Goal: Task Accomplishment & Management: Use online tool/utility

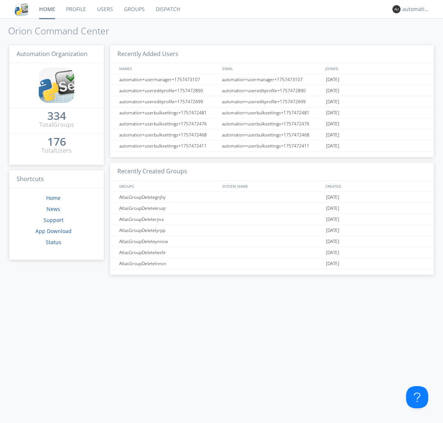
click at [167, 9] on link "Dispatch" at bounding box center [167, 9] width 35 height 18
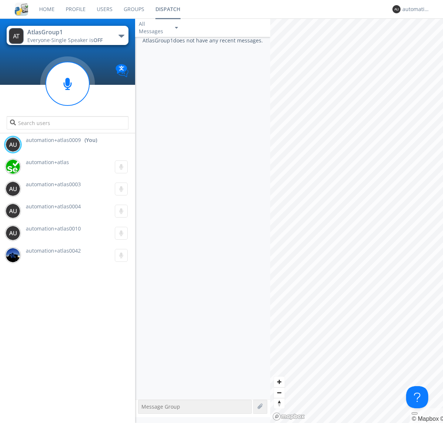
click at [121, 36] on div "button" at bounding box center [121, 36] width 6 height 3
click at [0, 0] on span "AtlasGroupDispatch5" at bounding box center [0, 0] width 0 height 0
click at [414, 9] on div "automation+atlas0009" at bounding box center [416, 9] width 28 height 7
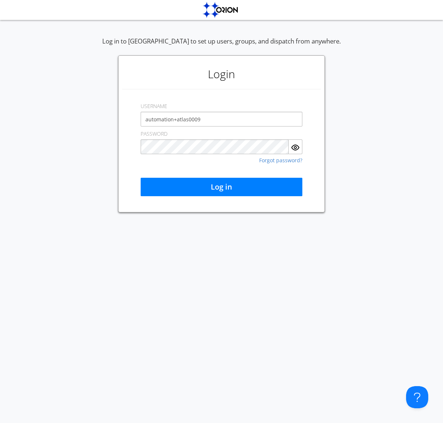
type input "automation+atlas0009"
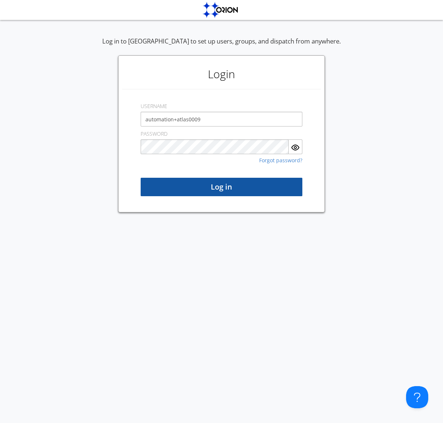
click at [221, 187] on button "Log in" at bounding box center [222, 187] width 162 height 18
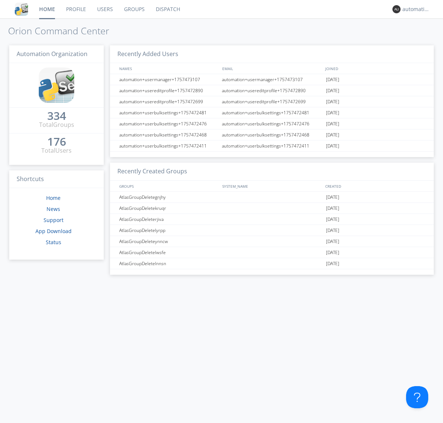
click at [167, 9] on link "Dispatch" at bounding box center [167, 9] width 35 height 18
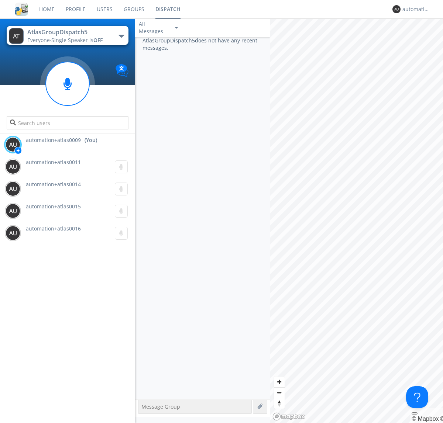
click at [121, 36] on div "button" at bounding box center [121, 36] width 6 height 3
click at [0, 0] on span "AtlasGroup1" at bounding box center [0, 0] width 0 height 0
click at [414, 9] on div "automation+atlas0009" at bounding box center [416, 9] width 28 height 7
click at [419, 39] on div "Log Out" at bounding box center [420, 38] width 38 height 13
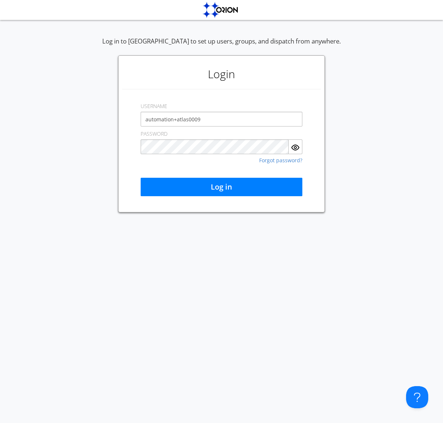
type input "automation+atlas0009"
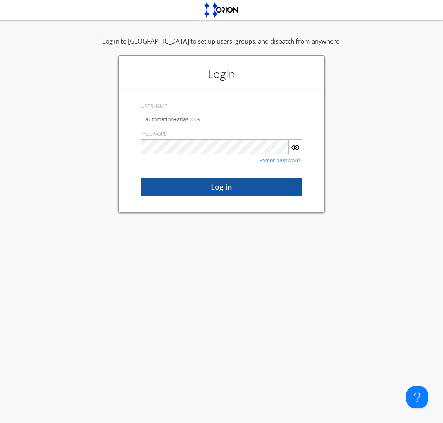
click at [221, 187] on button "Log in" at bounding box center [222, 187] width 162 height 18
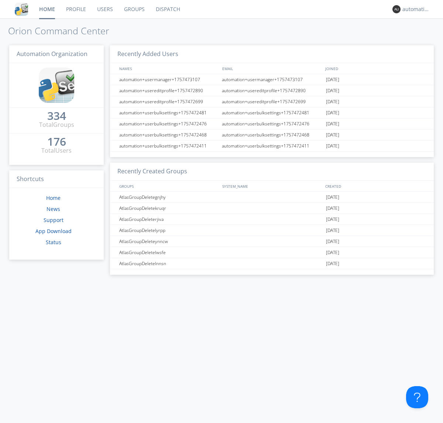
click at [167, 9] on link "Dispatch" at bounding box center [167, 9] width 35 height 18
